Goal: Find specific page/section: Find specific page/section

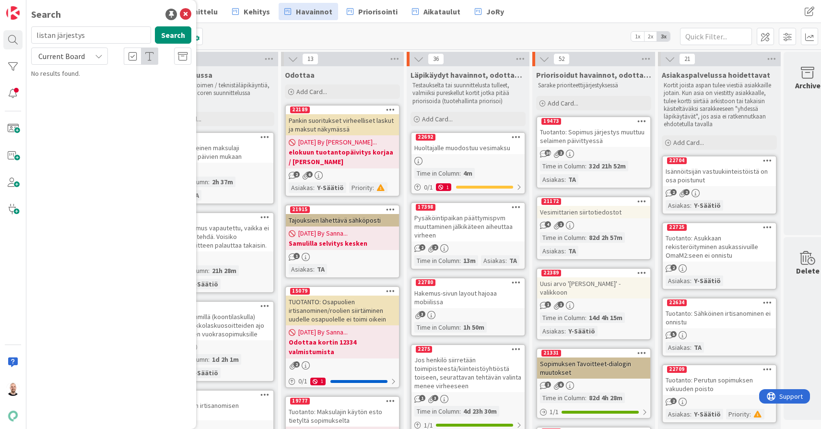
type input "listan järjestys"
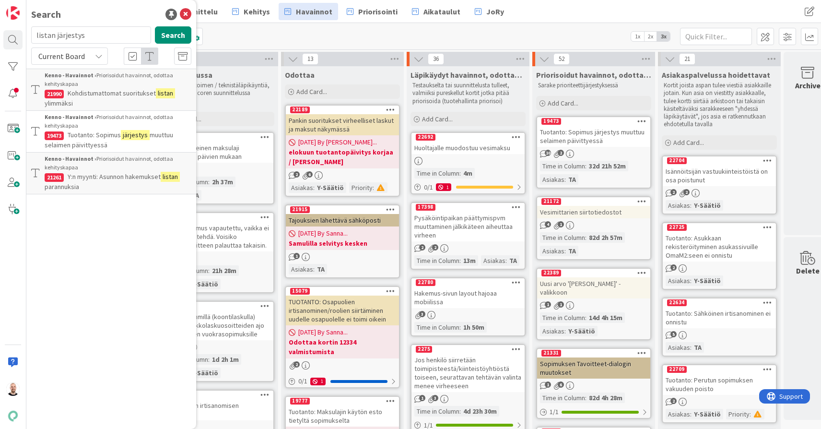
click at [73, 58] on span "Current Board" at bounding box center [61, 56] width 47 height 10
click at [74, 99] on span "All Boards" at bounding box center [86, 96] width 100 height 14
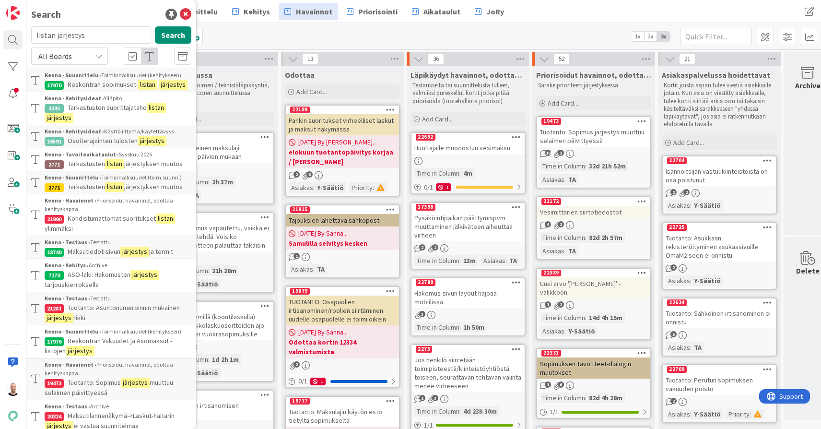
click at [129, 84] on span "Reskontran sopimukset-" at bounding box center [103, 84] width 71 height 9
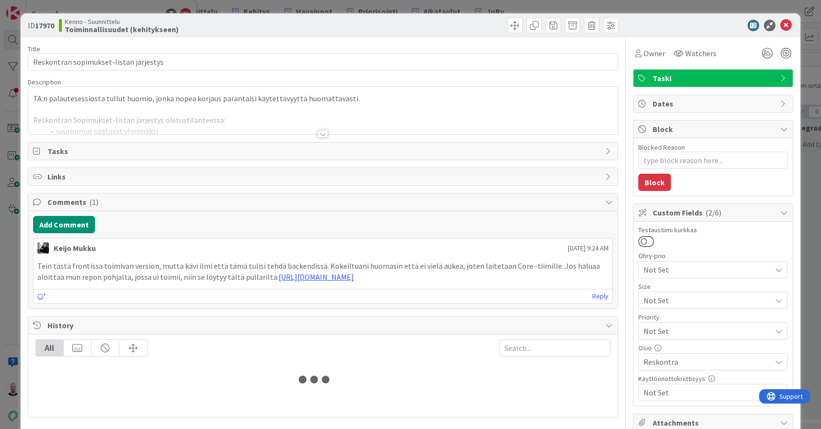
type textarea "x"
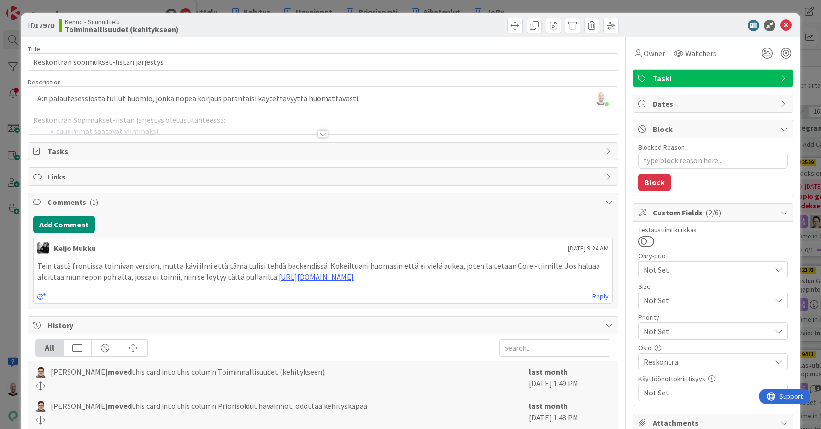
click at [322, 135] on div at bounding box center [323, 134] width 11 height 8
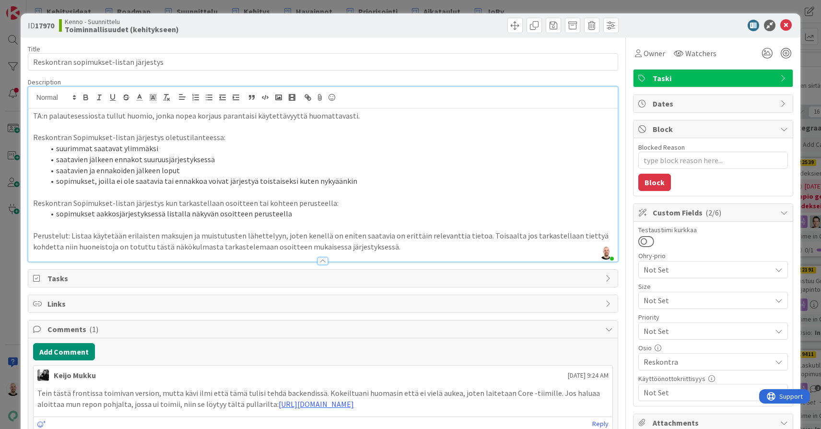
click at [301, 9] on div "ID 17970 Kenno - Suunnittelu Toiminnallisuudet (kehitykseen) Title 38 / 128 Res…" at bounding box center [410, 214] width 821 height 429
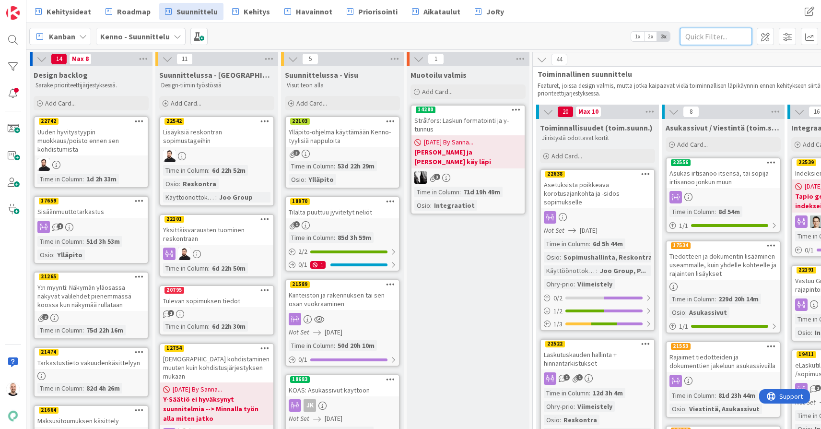
click at [719, 37] on input "text" at bounding box center [716, 36] width 72 height 17
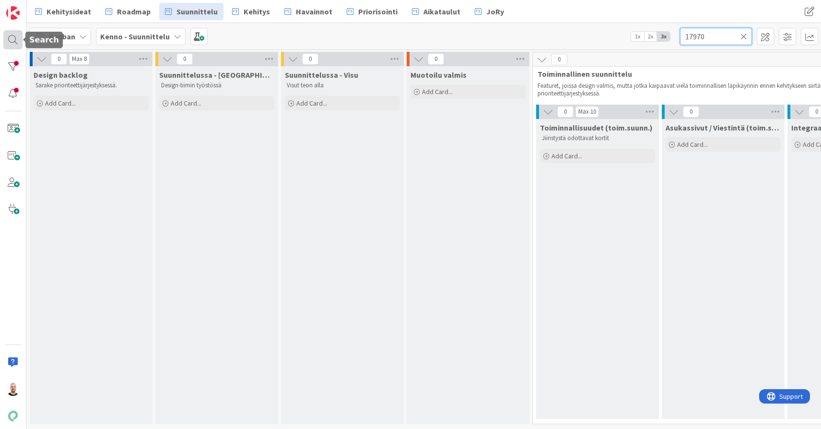
type input "17970"
click at [16, 35] on div at bounding box center [12, 39] width 19 height 19
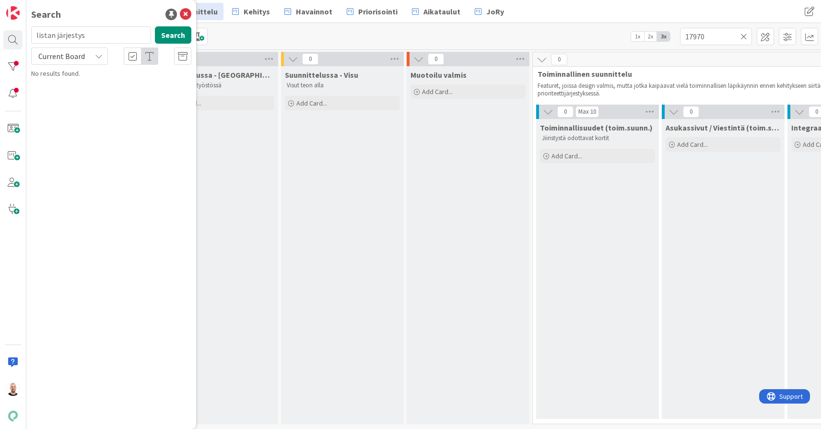
click at [91, 35] on input "listan järjestys" at bounding box center [91, 34] width 120 height 17
click at [172, 38] on button "Search" at bounding box center [173, 34] width 36 height 17
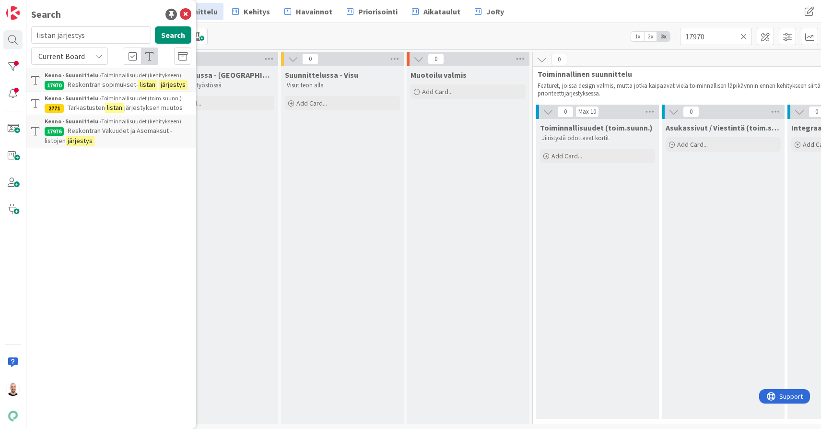
click at [120, 129] on span "Reskontran Vakuudet ja Asomaksut -listojen" at bounding box center [109, 135] width 128 height 19
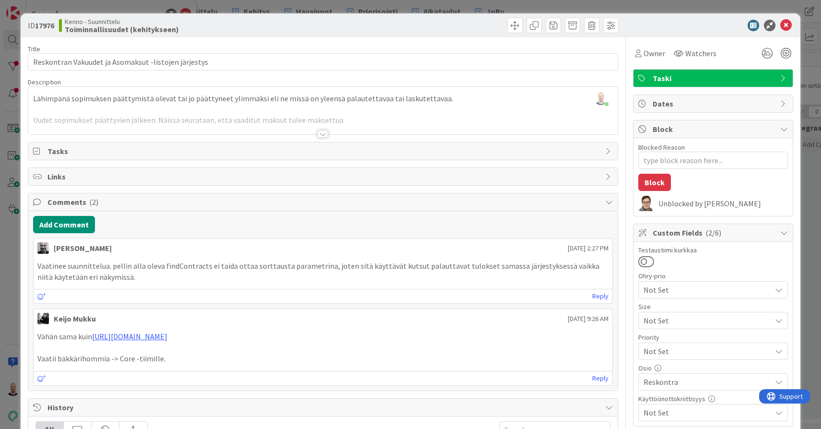
click at [322, 135] on div at bounding box center [323, 134] width 11 height 8
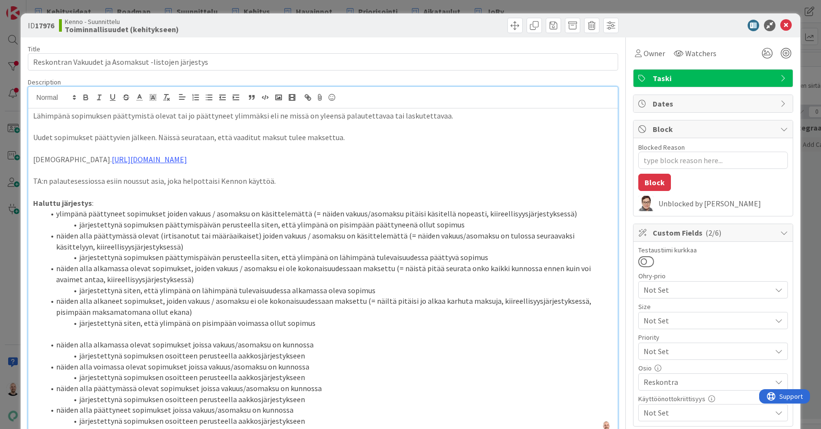
click at [314, 4] on div "ID 17976 Kenno - Suunnittelu Toiminnallisuudet (kehitykseen) Title 52 / 128 Res…" at bounding box center [410, 214] width 821 height 429
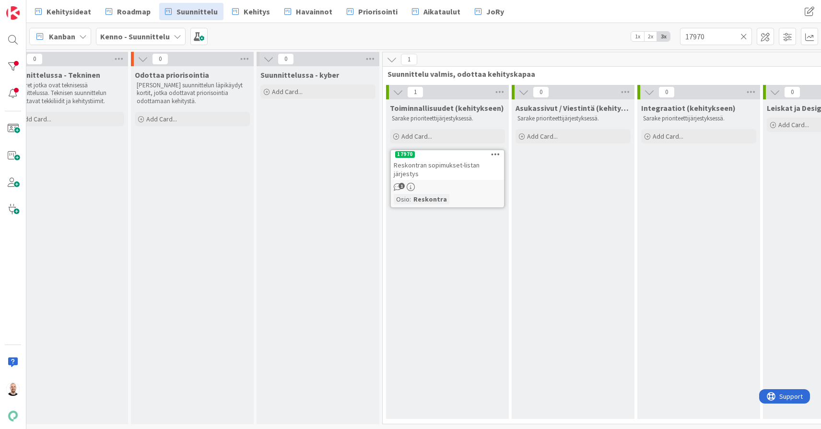
scroll to position [0, 845]
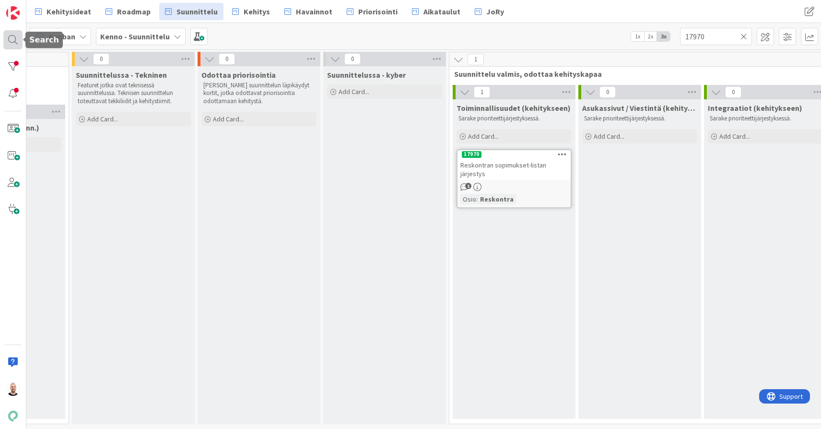
click at [14, 46] on div at bounding box center [12, 39] width 19 height 19
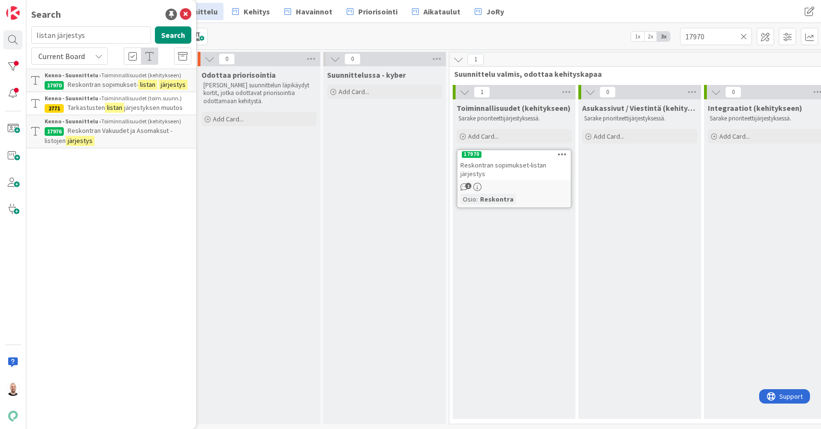
click at [127, 133] on span "Reskontran Vakuudet ja Asomaksut -listojen" at bounding box center [109, 135] width 128 height 19
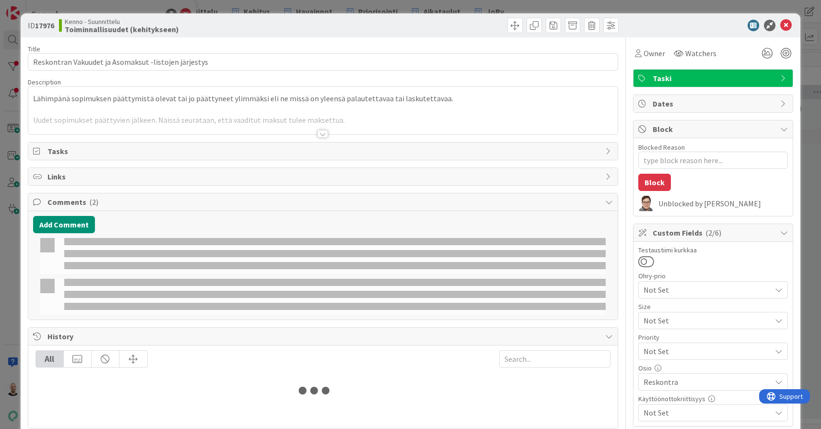
type textarea "x"
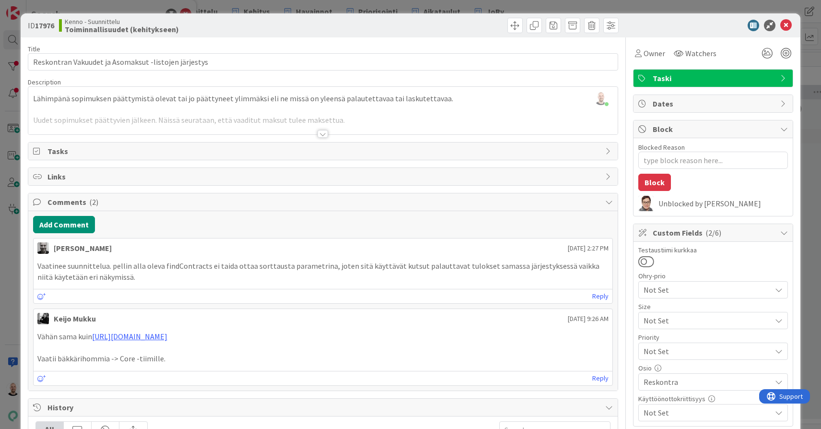
click at [201, 4] on div "ID 17976 Kenno - Suunnittelu Toiminnallisuudet (kehitykseen) Title 52 / 128 Res…" at bounding box center [410, 214] width 821 height 429
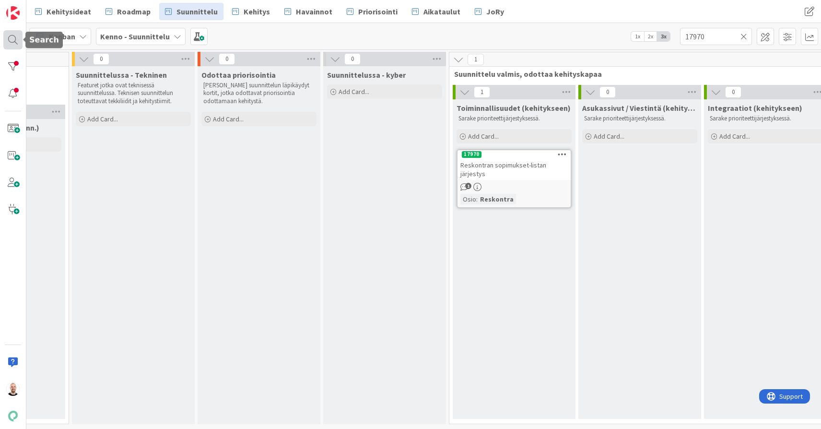
click at [10, 39] on div at bounding box center [12, 39] width 19 height 19
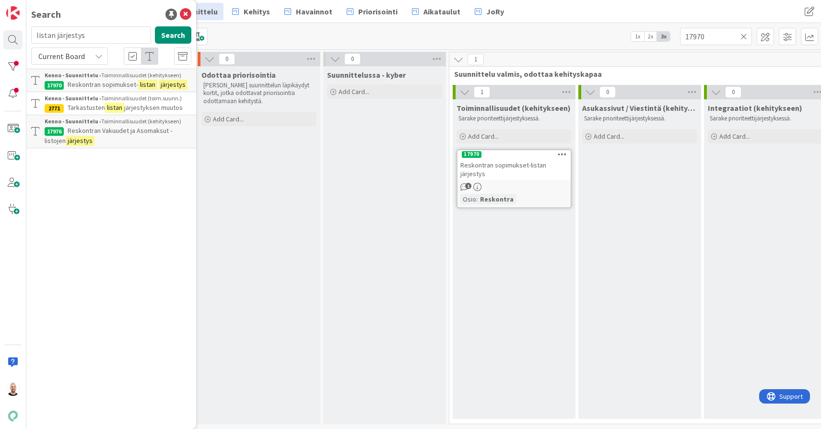
click at [91, 56] on div "Current Board" at bounding box center [69, 55] width 77 height 17
click at [89, 95] on span "All Boards" at bounding box center [86, 96] width 100 height 14
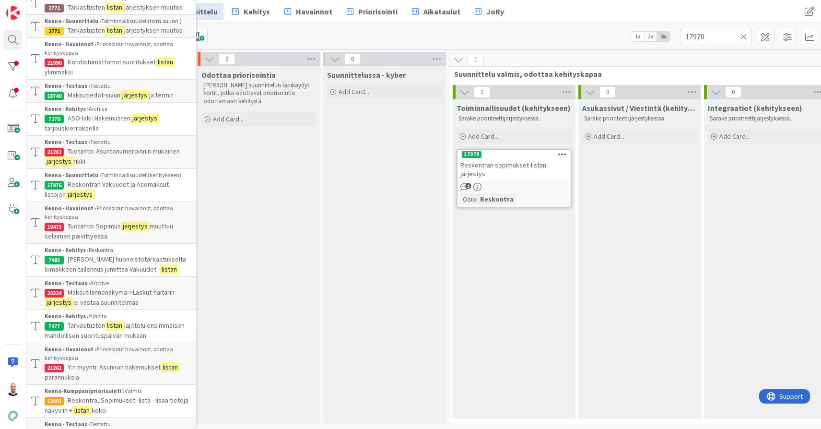
scroll to position [165, 0]
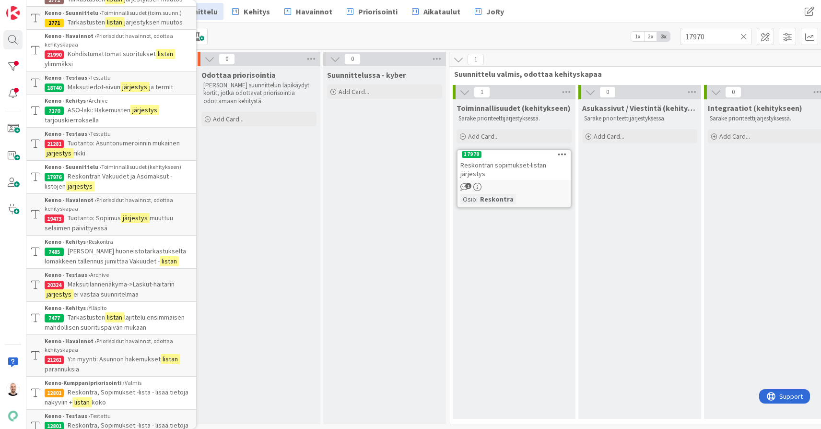
click at [101, 215] on span "Tuotanto: Sopimus" at bounding box center [94, 217] width 53 height 9
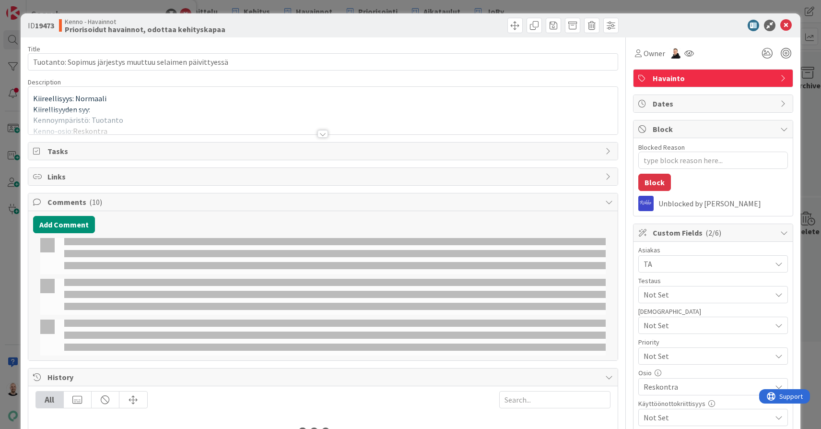
type textarea "x"
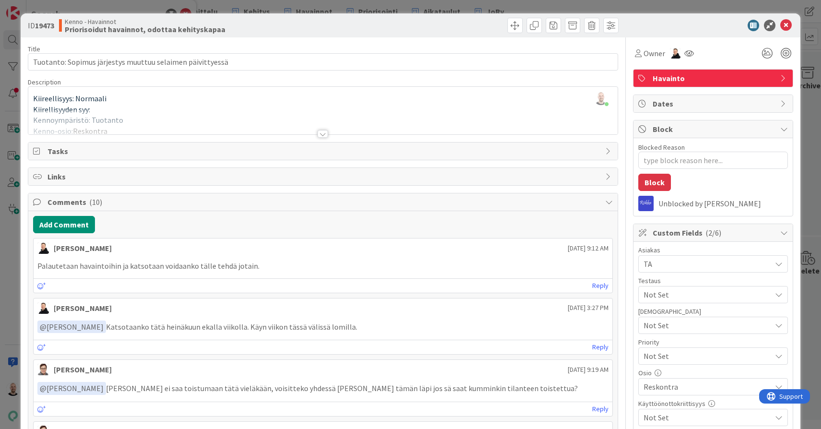
click at [321, 135] on div at bounding box center [323, 134] width 11 height 8
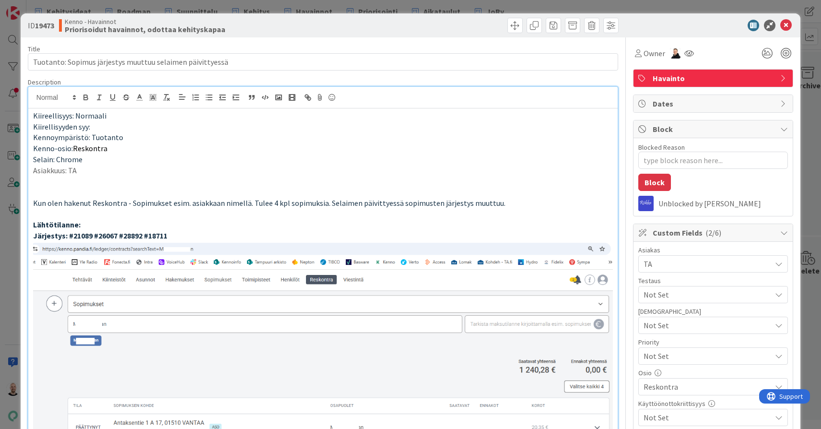
click at [201, 7] on div "**********" at bounding box center [410, 214] width 821 height 429
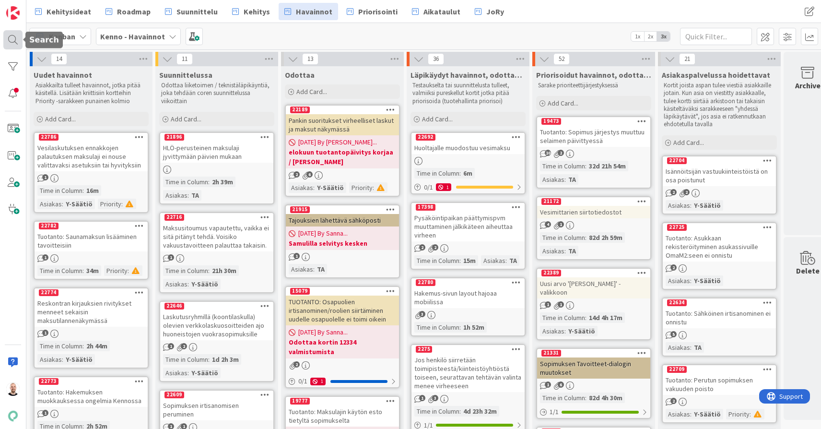
click at [4, 36] on div at bounding box center [12, 39] width 19 height 19
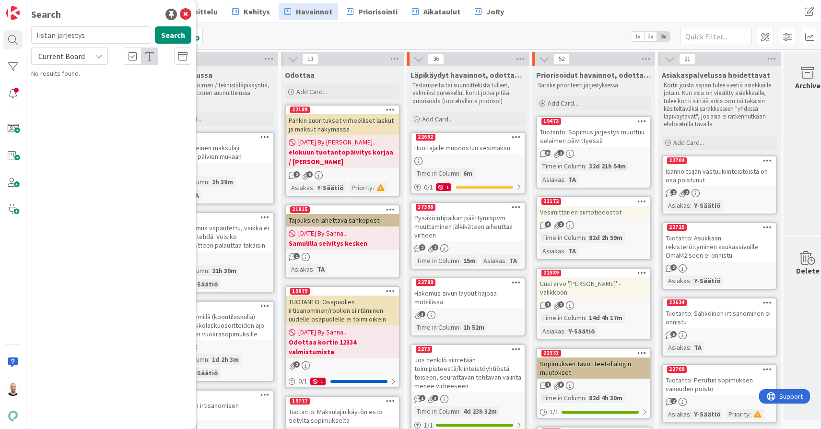
click at [101, 35] on input "listan järjestys" at bounding box center [91, 34] width 120 height 17
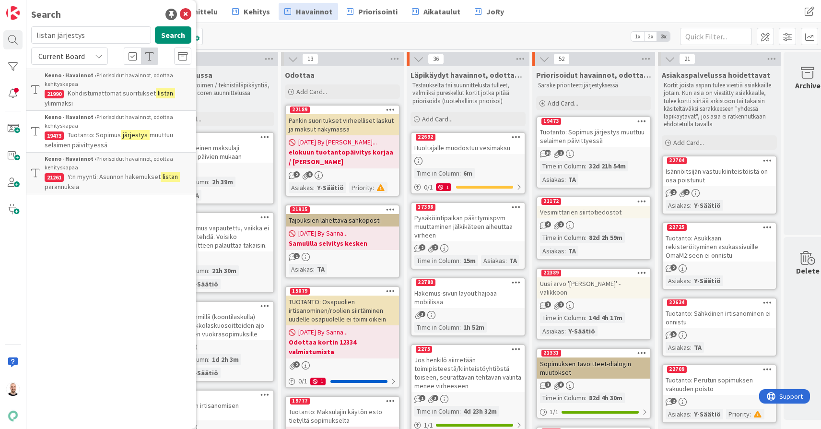
click at [93, 53] on div "Current Board" at bounding box center [69, 55] width 77 height 17
click at [92, 93] on span "All Boards" at bounding box center [86, 96] width 100 height 14
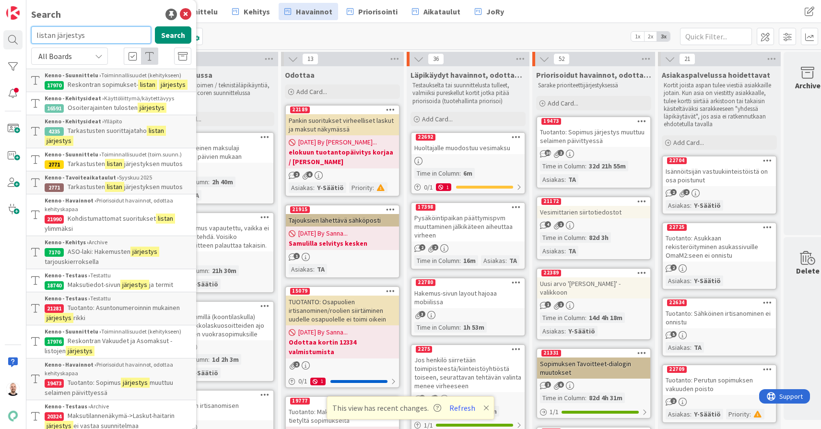
click at [87, 40] on input "listan järjestys" at bounding box center [91, 34] width 120 height 17
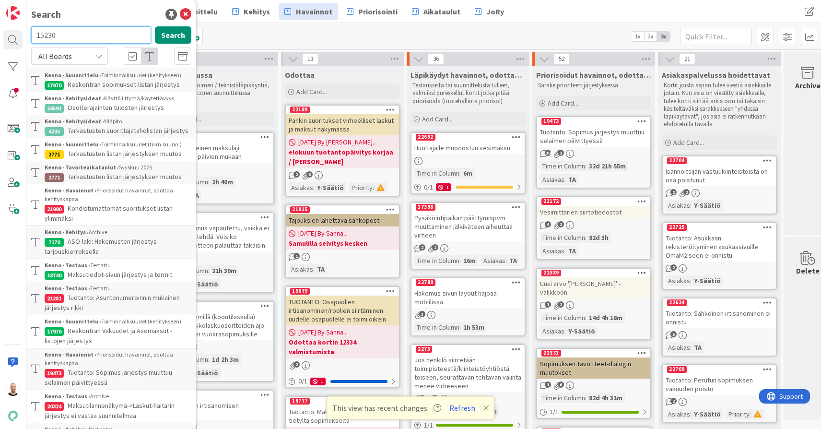
type input "15230"
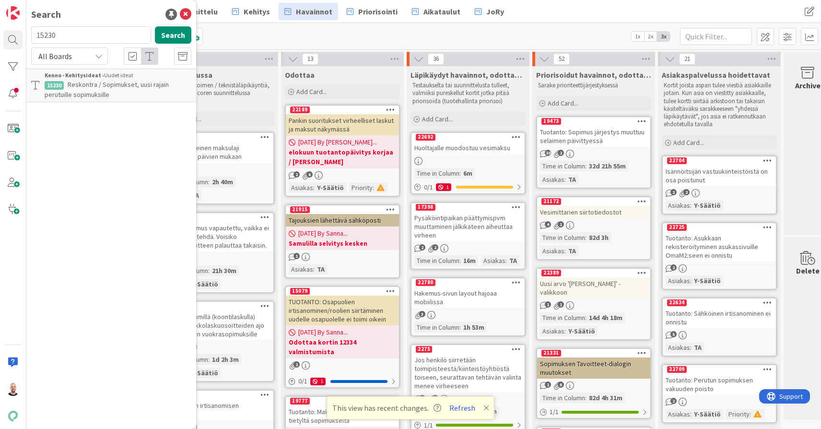
click at [115, 92] on p "Reskontra / Sopimukset, uusi rajain perutuille sopimuksille" at bounding box center [118, 90] width 147 height 20
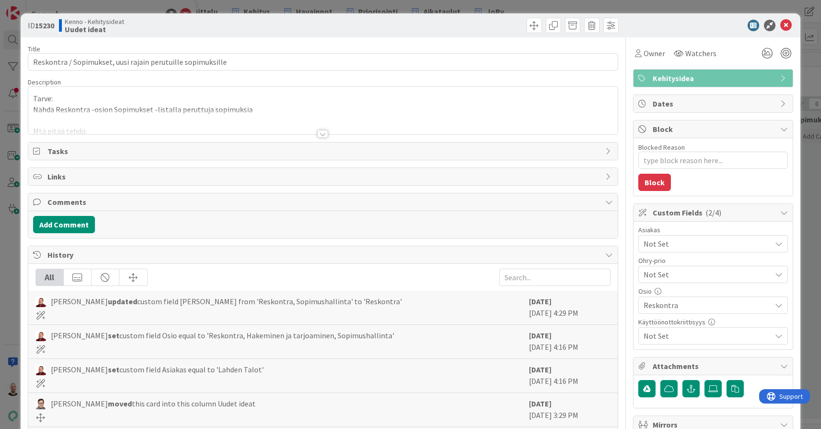
type textarea "x"
click at [323, 135] on div at bounding box center [323, 134] width 11 height 8
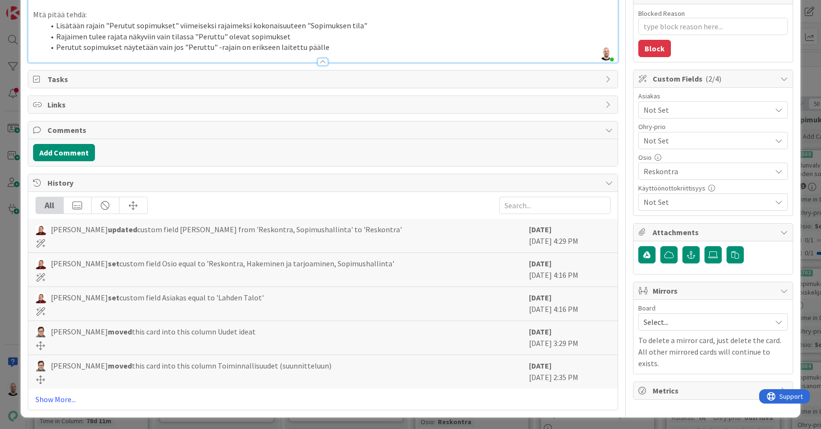
scroll to position [133, 0]
click at [64, 394] on link "Show More..." at bounding box center [322, 400] width 575 height 12
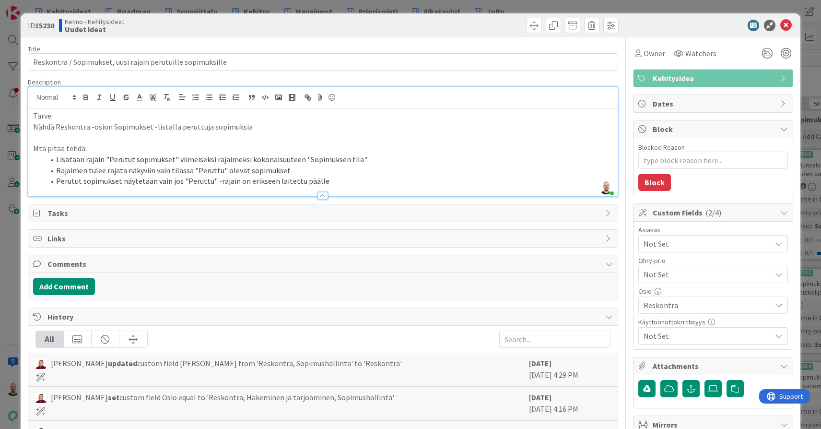
scroll to position [0, 0]
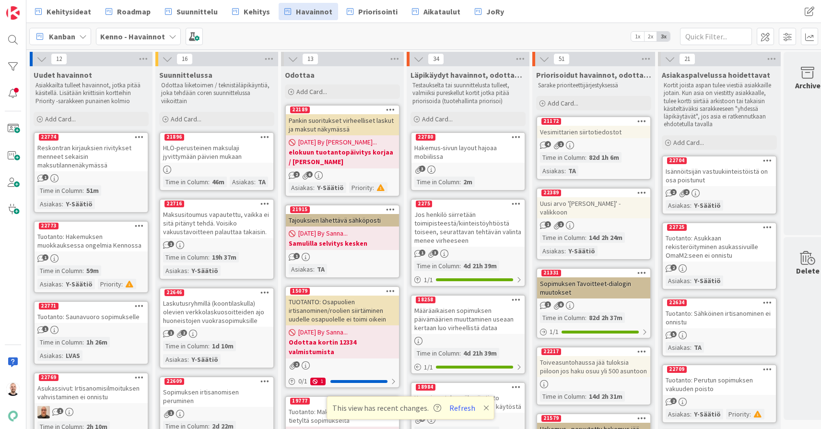
scroll to position [0, 14]
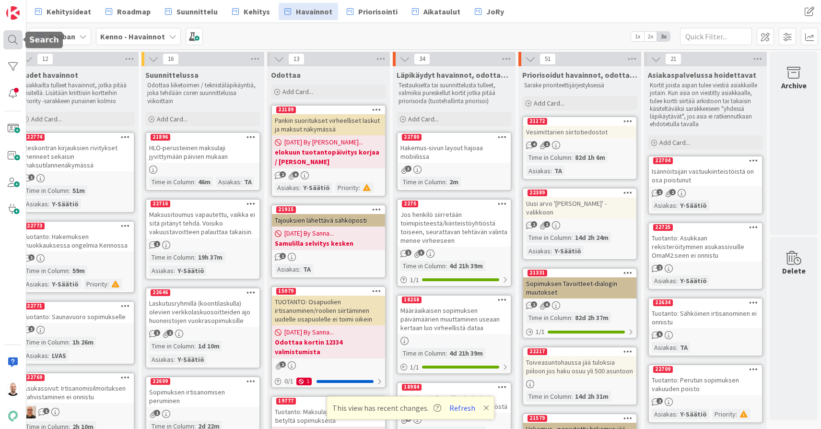
click at [9, 38] on div at bounding box center [12, 39] width 19 height 19
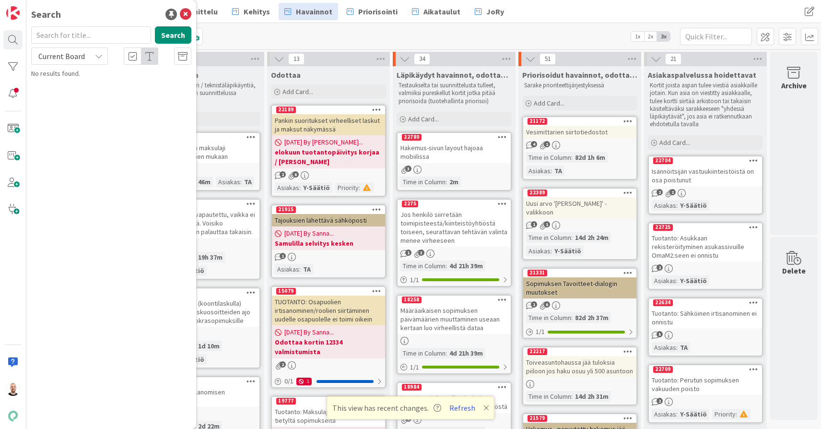
click at [52, 29] on input "text" at bounding box center [91, 34] width 120 height 17
type input "asunnot järjestys"
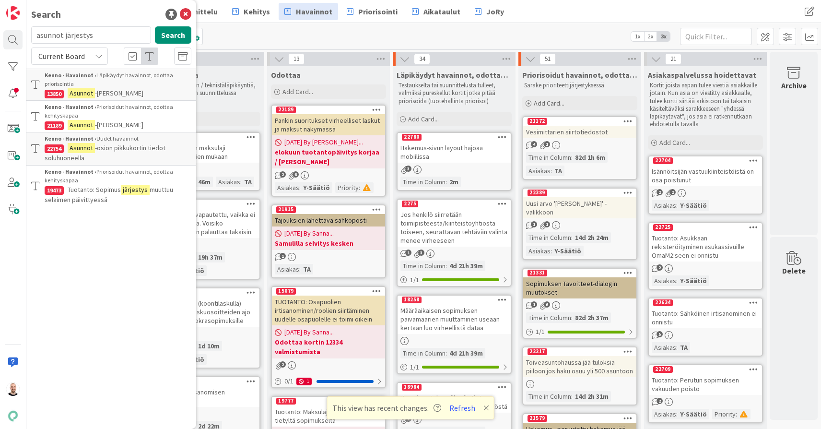
click at [123, 118] on div "Kenno - Havainnot › Priorisoidut havainnot, odottaa kehityskapaa" at bounding box center [118, 111] width 147 height 17
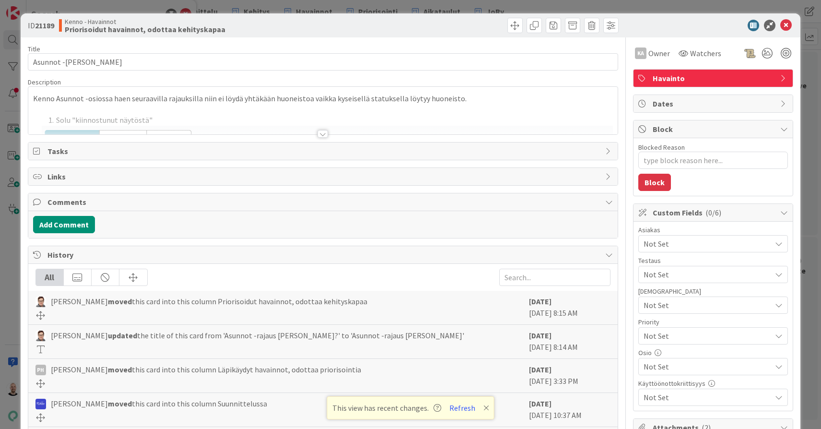
type textarea "x"
click at [319, 133] on div at bounding box center [323, 134] width 11 height 8
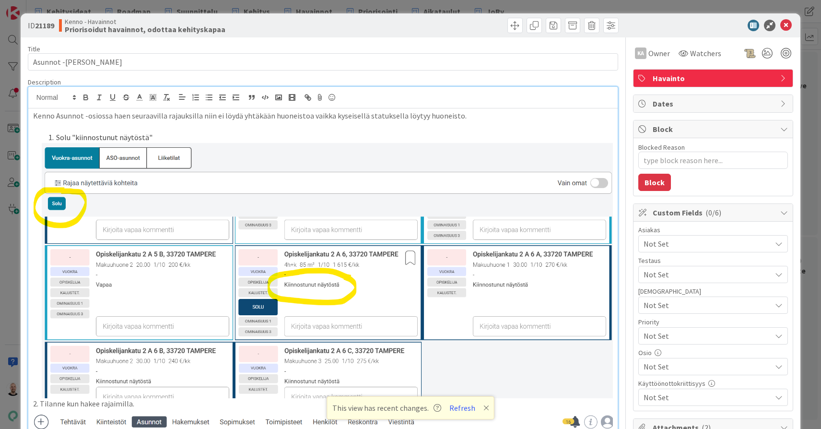
click at [302, 4] on div "ID 21189 Kenno - Havainnot Priorisoidut havainnot, odottaa kehityskapaa Title 2…" at bounding box center [410, 214] width 821 height 429
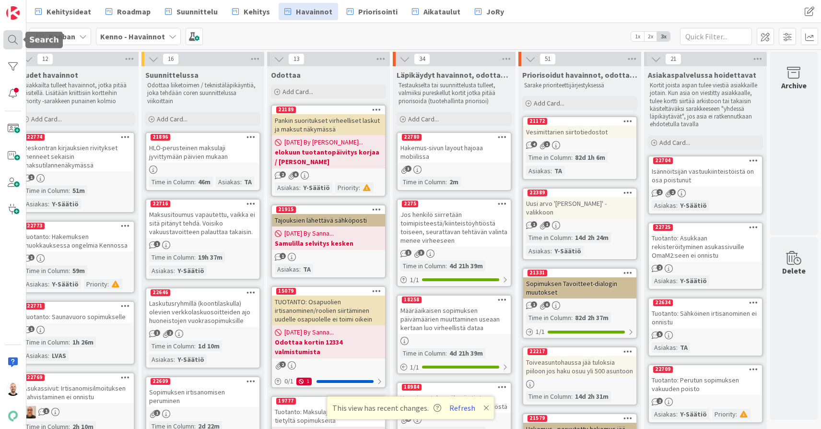
click at [6, 37] on div at bounding box center [12, 39] width 19 height 19
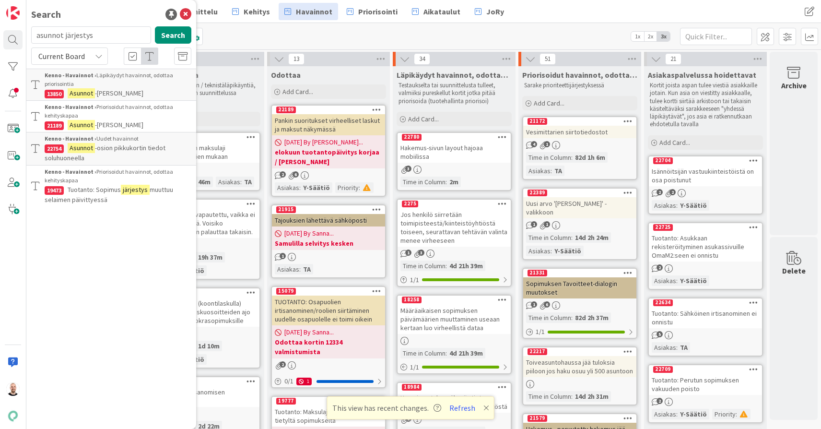
click at [88, 36] on input "asunnot järjestys" at bounding box center [91, 34] width 120 height 17
type input "sopimukset järjestys"
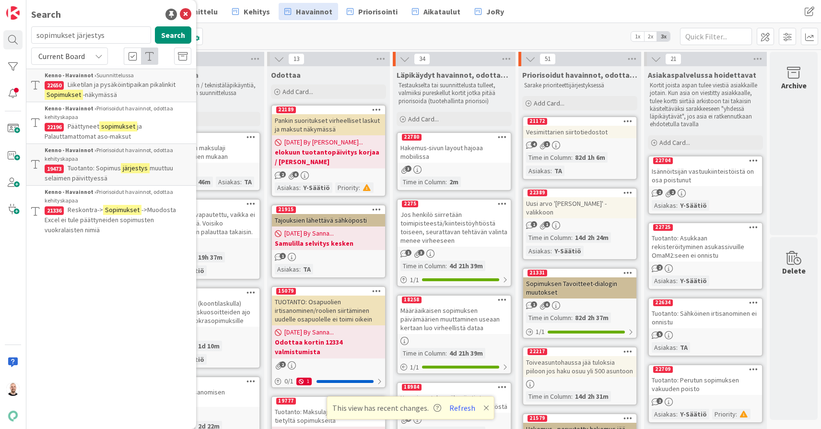
click at [82, 59] on span "Current Board" at bounding box center [61, 56] width 47 height 10
click at [82, 95] on span "All Boards" at bounding box center [86, 96] width 100 height 14
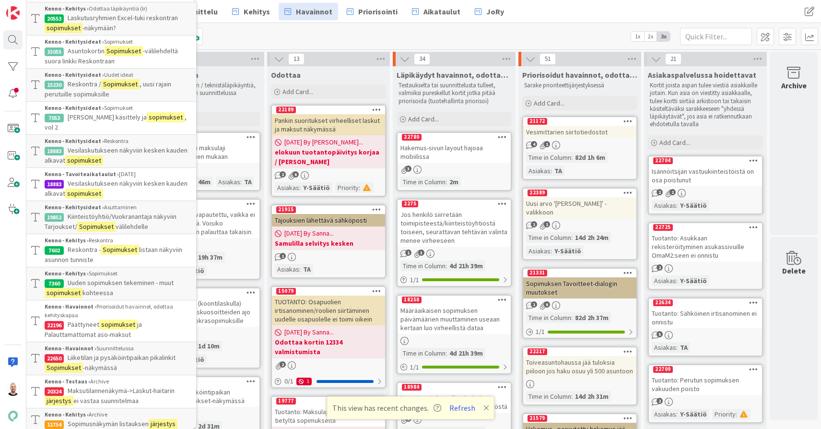
scroll to position [967, 0]
click at [115, 420] on span "Sopimusnäkymän listauksen" at bounding box center [108, 424] width 81 height 9
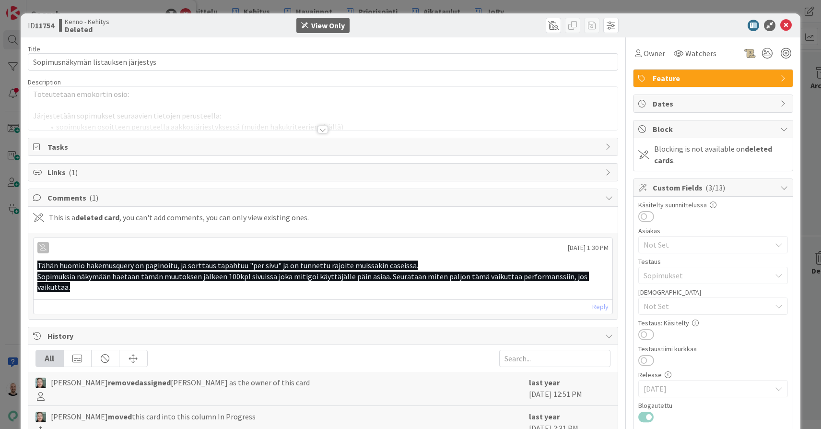
click at [325, 130] on div at bounding box center [323, 130] width 11 height 8
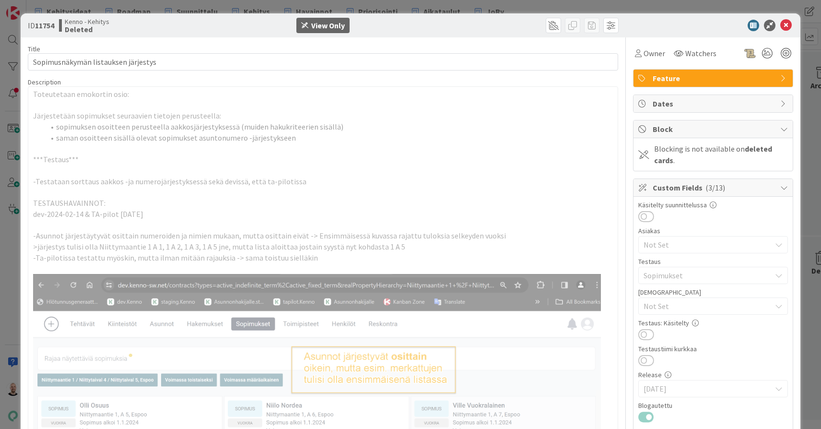
click at [227, 9] on div "ID 11754 Kenno - Kehitys Deleted View Only Title 35 / 128 Sopimusnäkymän listau…" at bounding box center [410, 214] width 821 height 429
